Goal: Find specific page/section: Find specific page/section

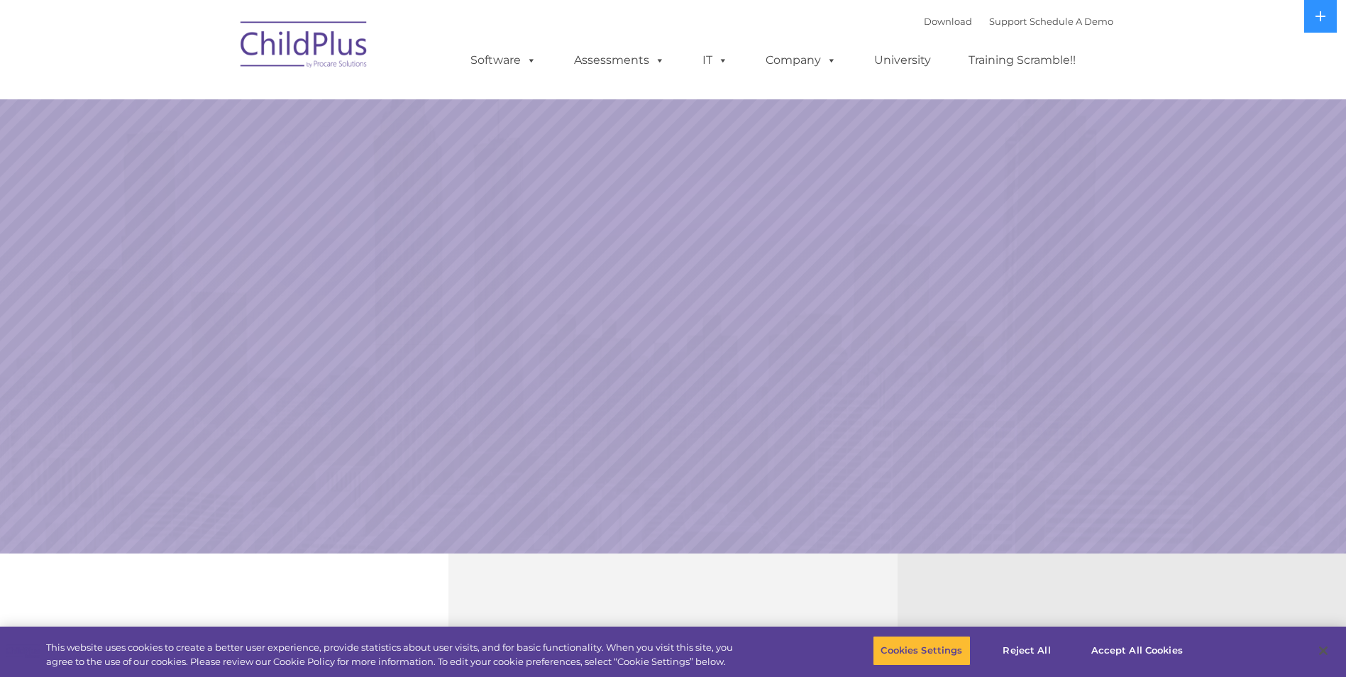
select select "MEDIUM"
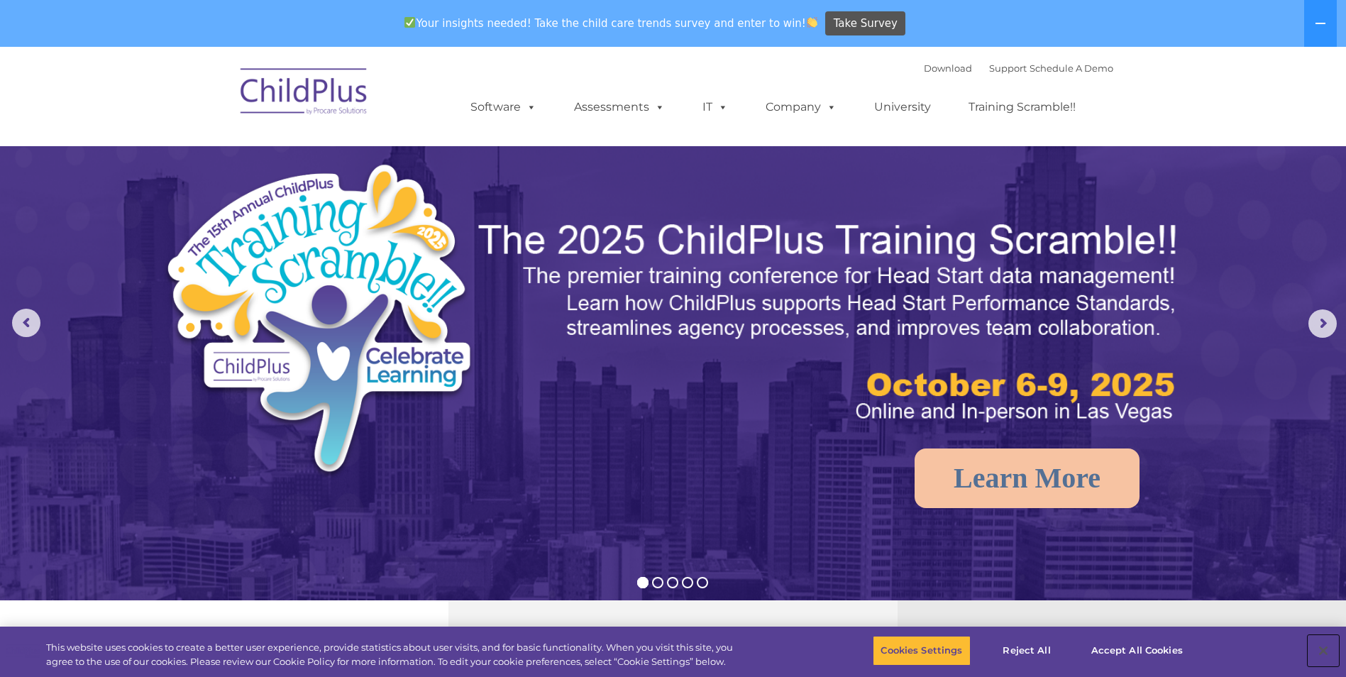
click at [1321, 648] on button "Close" at bounding box center [1323, 650] width 31 height 31
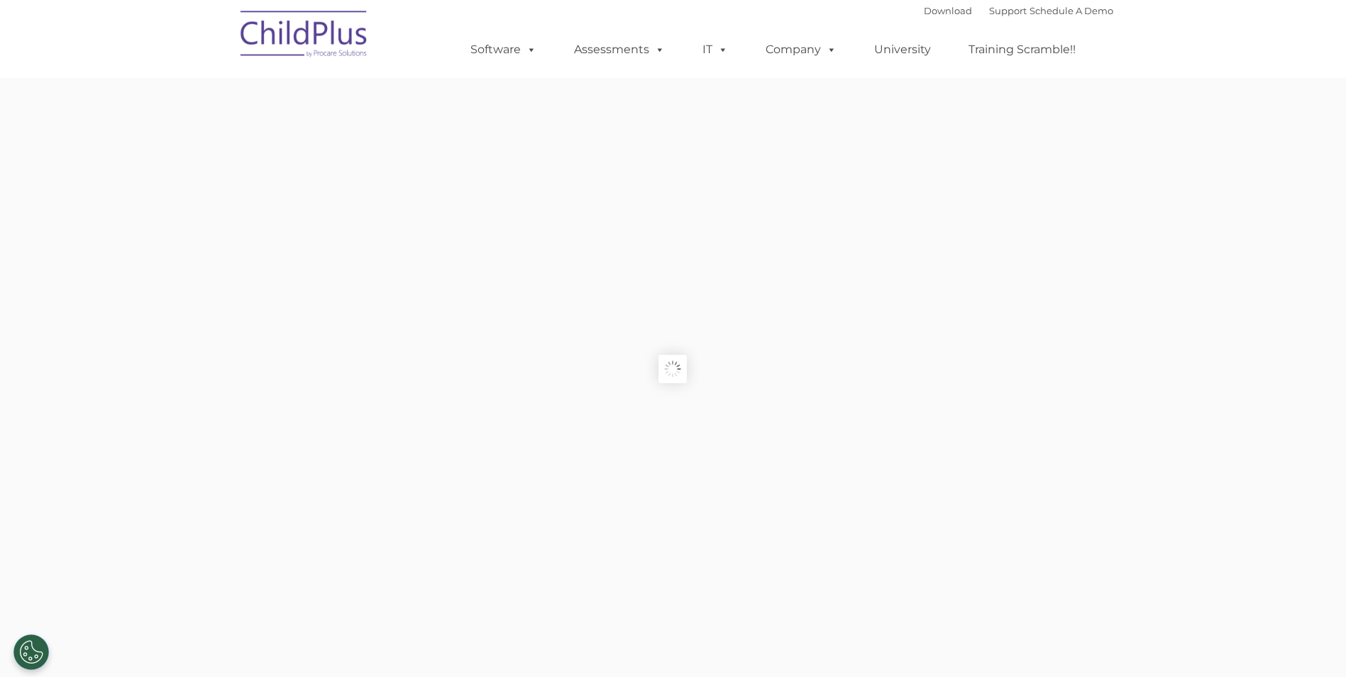
type input ""
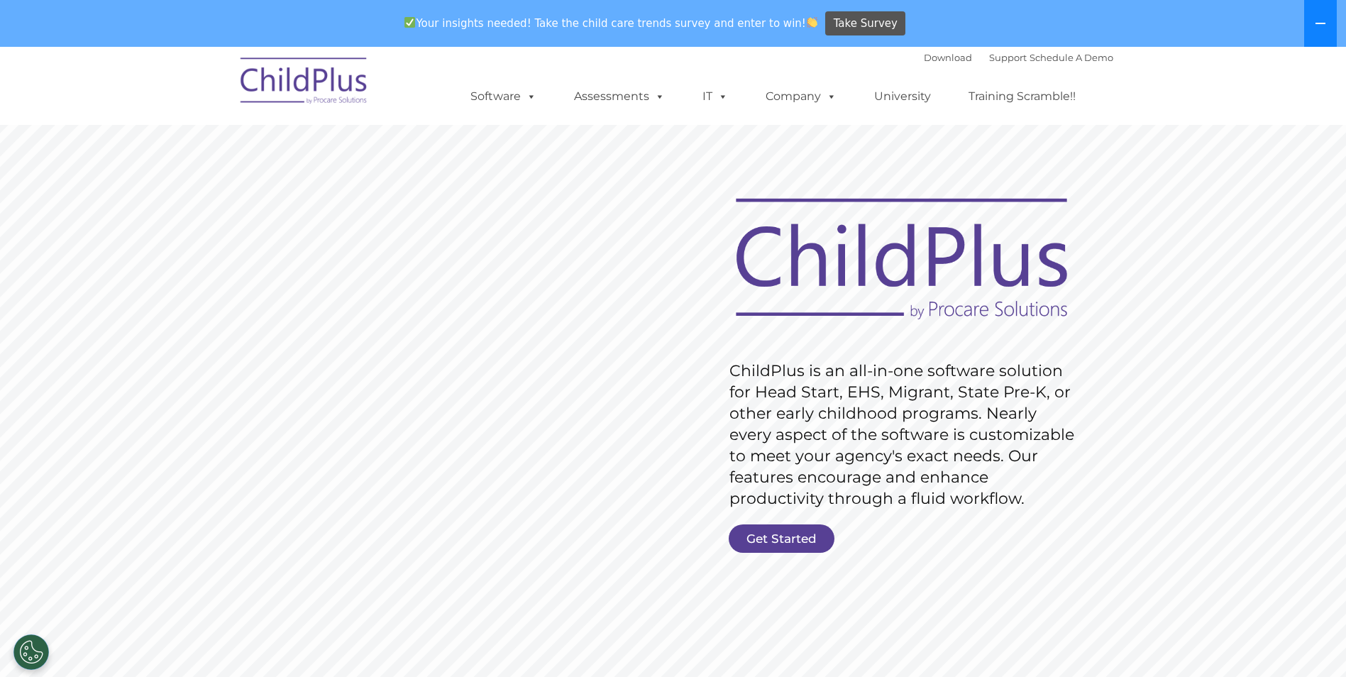
click at [1326, 23] on icon at bounding box center [1320, 23] width 11 height 11
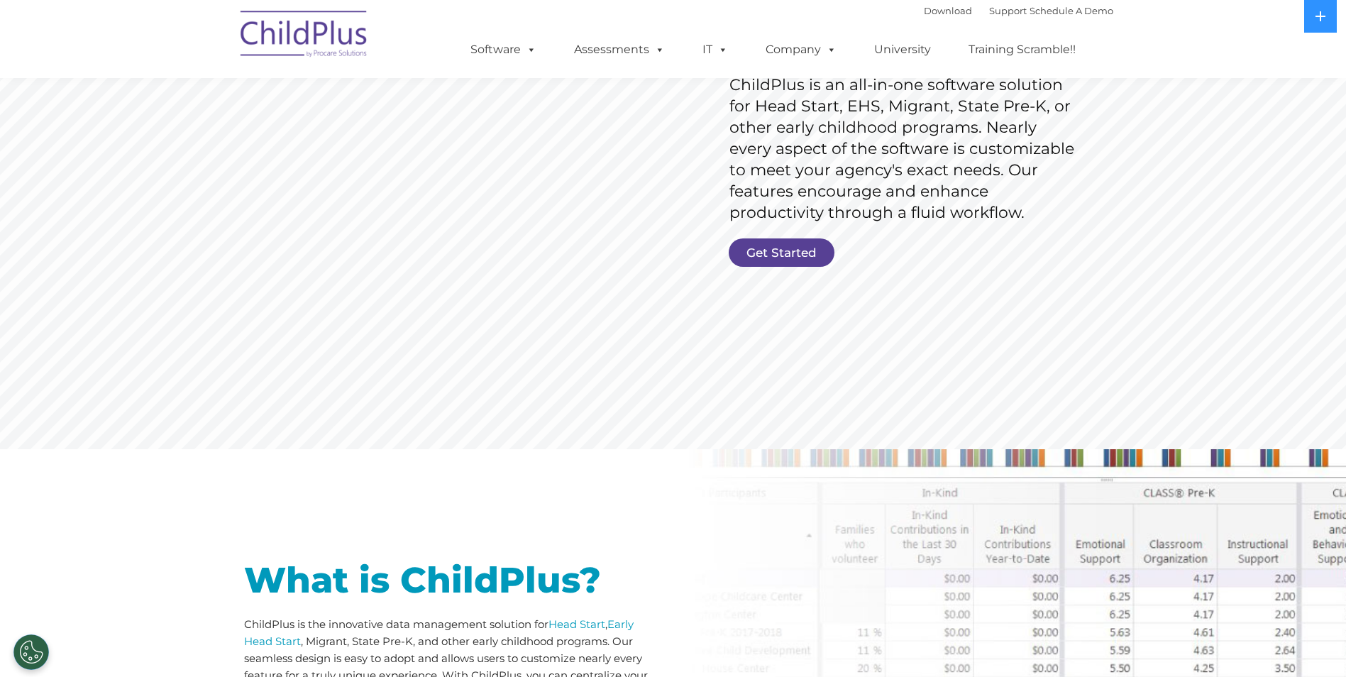
scroll to position [238, 0]
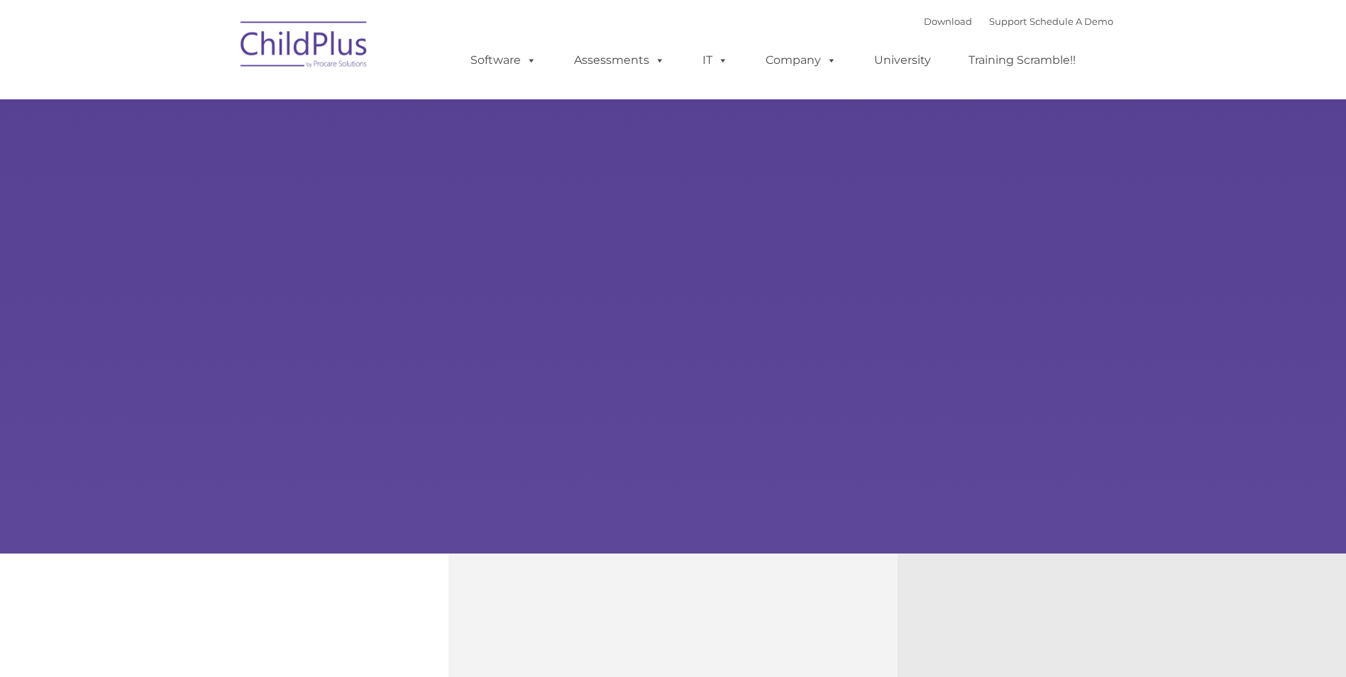
type input ""
